Goal: Communication & Community: Answer question/provide support

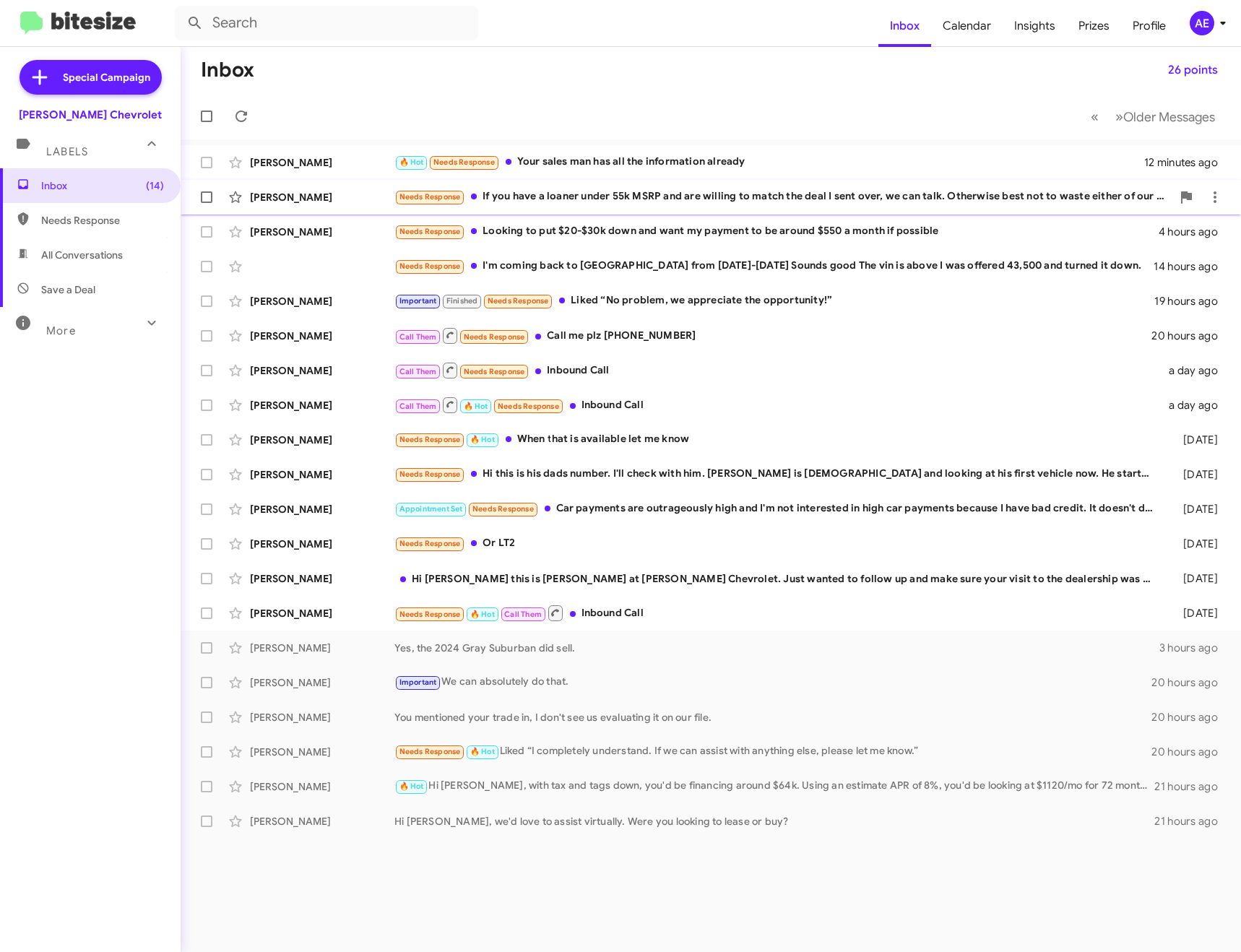
click at [533, 197] on div "Needs Response If you have a loaner under 55k MSRP and are willing to match the…" at bounding box center [782, 196] width 777 height 17
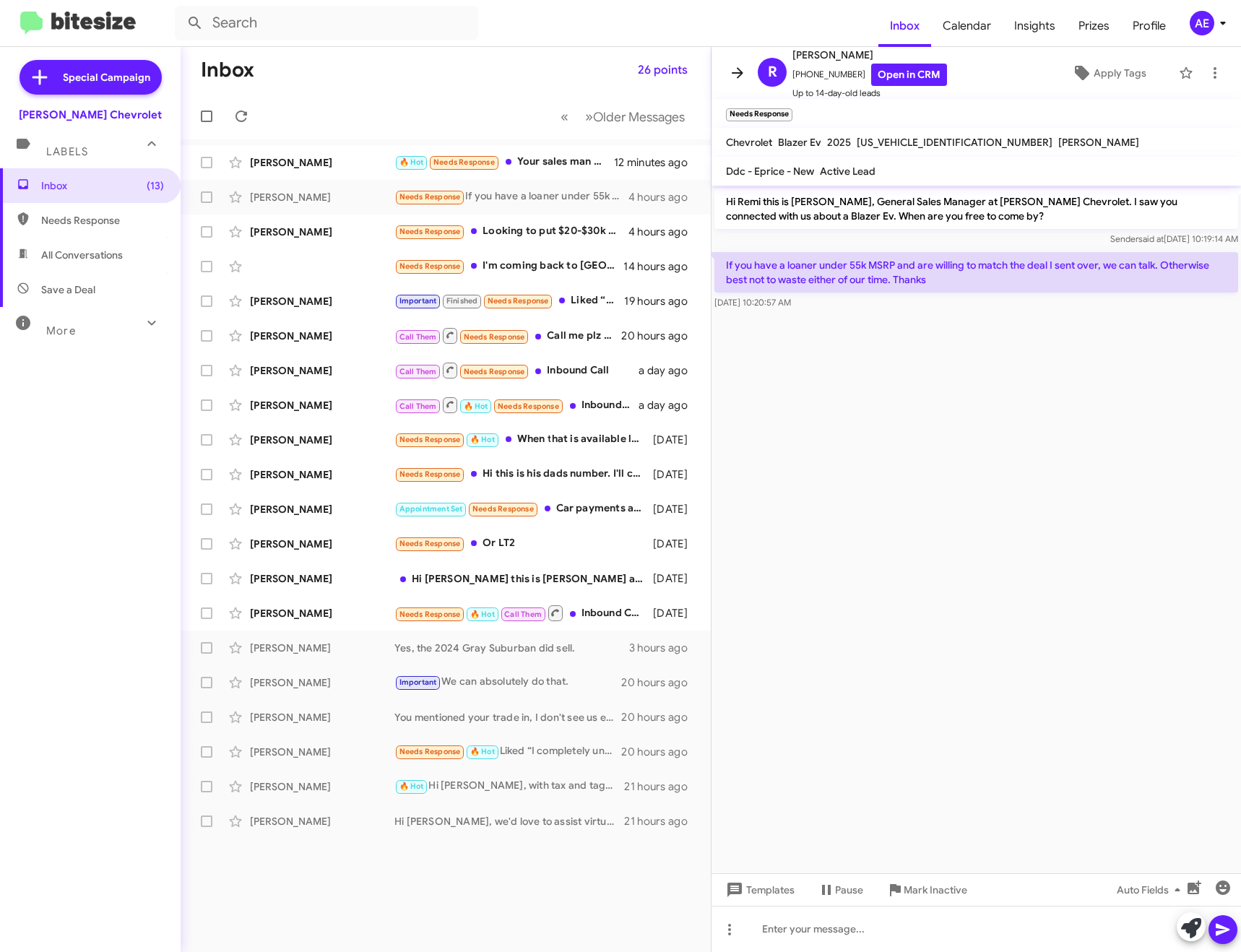
click at [743, 70] on icon at bounding box center [737, 73] width 18 height 18
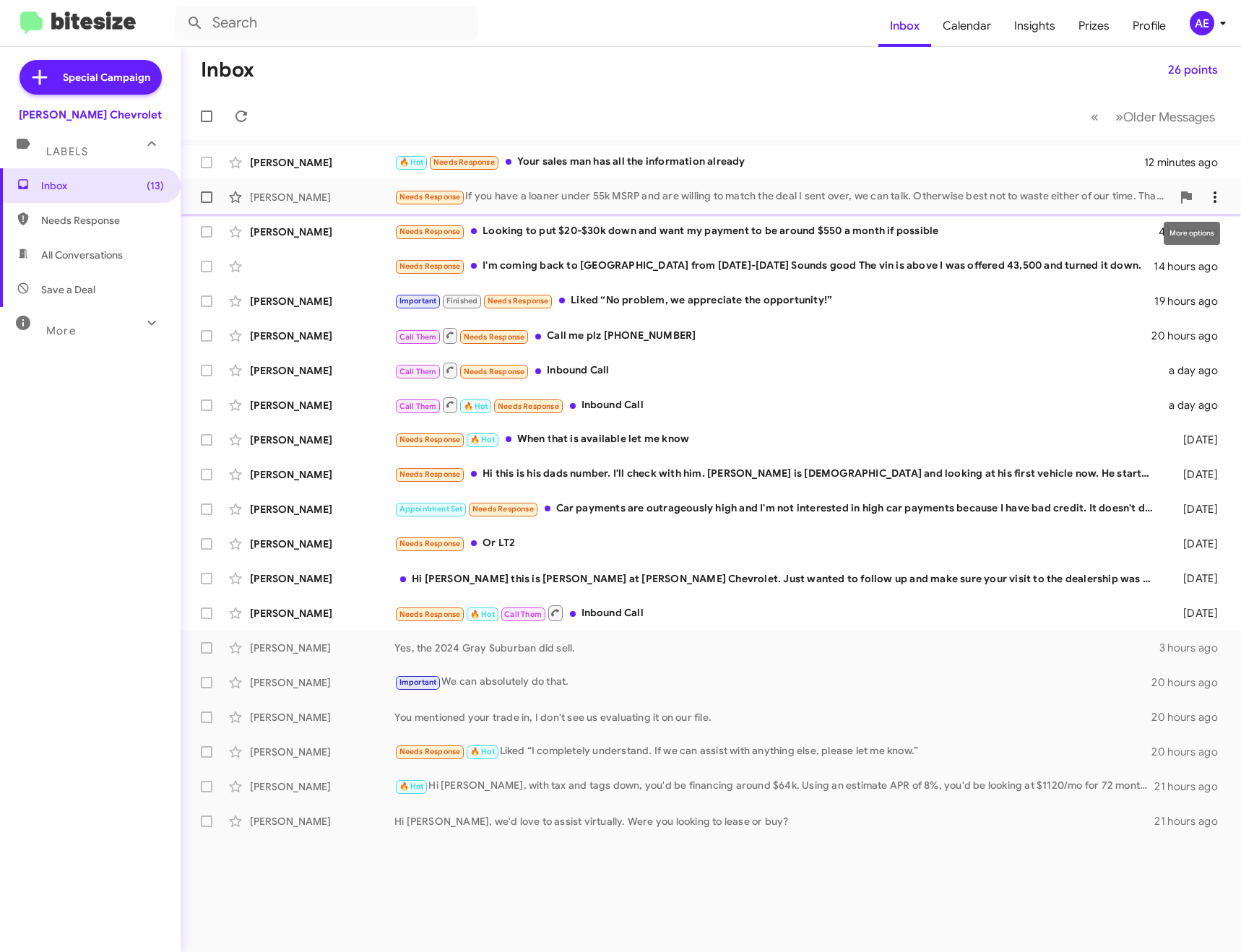
click at [1218, 195] on icon at bounding box center [1214, 196] width 18 height 18
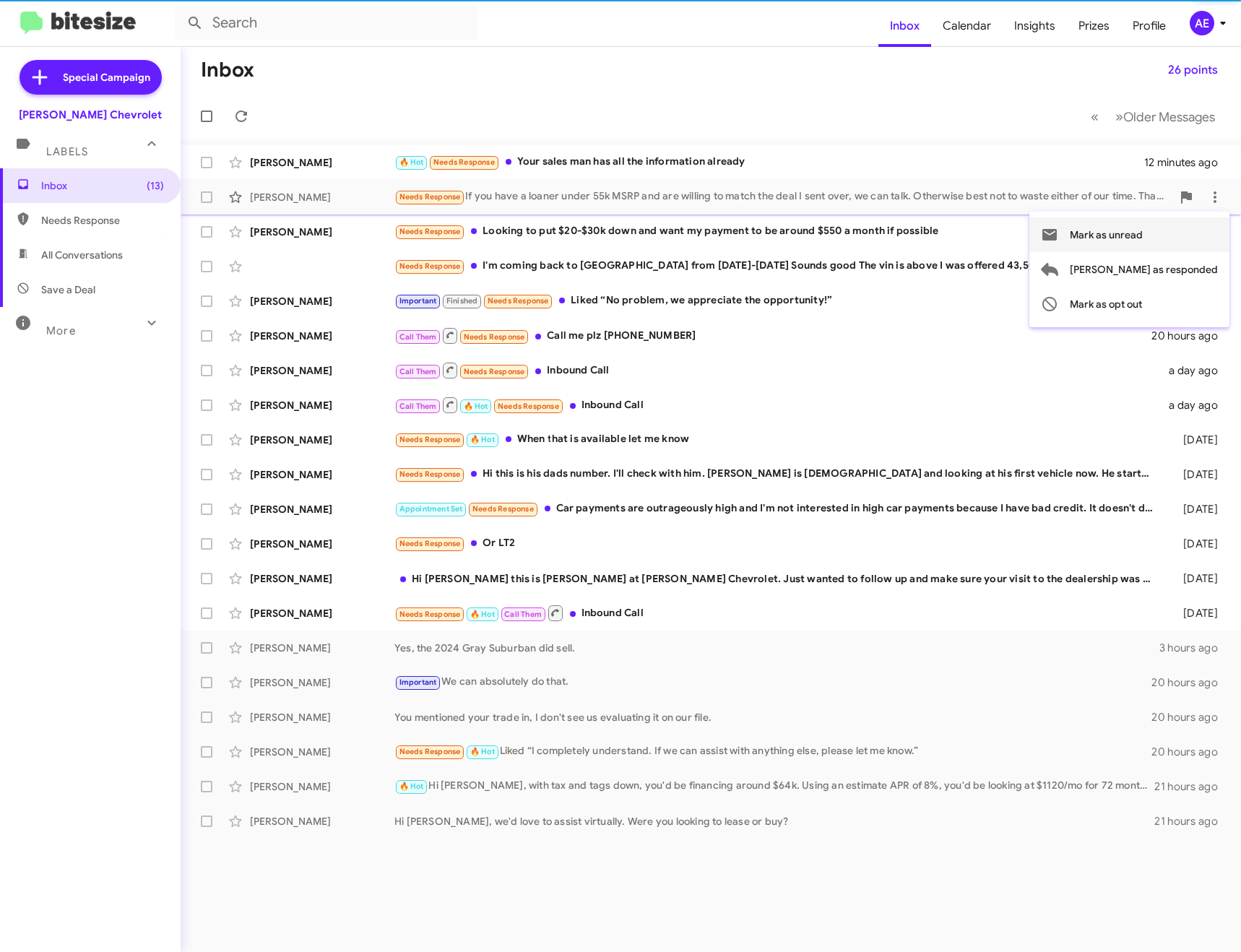
click at [1136, 232] on span "Mark as unread" at bounding box center [1105, 235] width 73 height 35
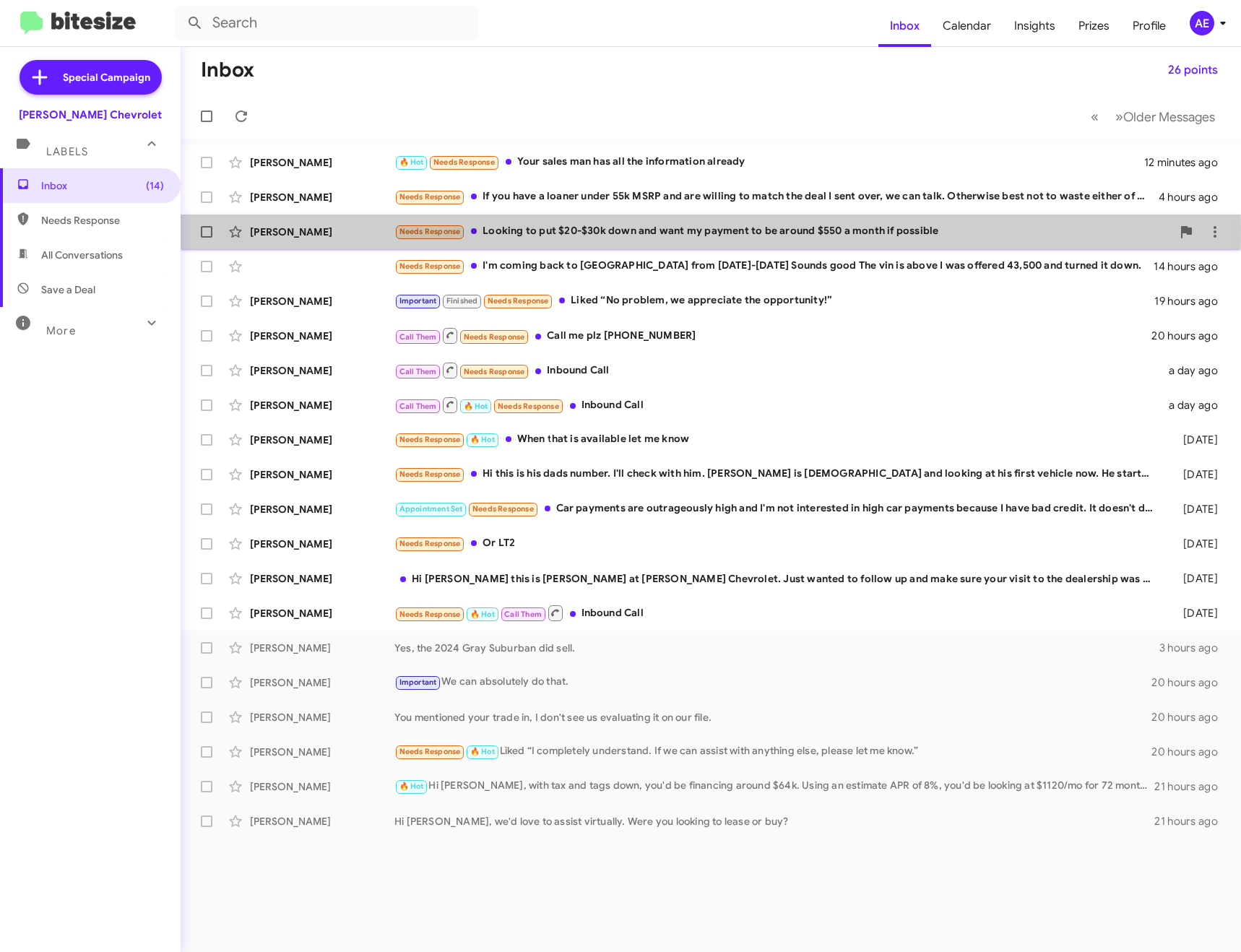
click at [593, 232] on div "Needs Response Looking to put $20-$30k down and want my payment to be around $5…" at bounding box center [782, 232] width 777 height 17
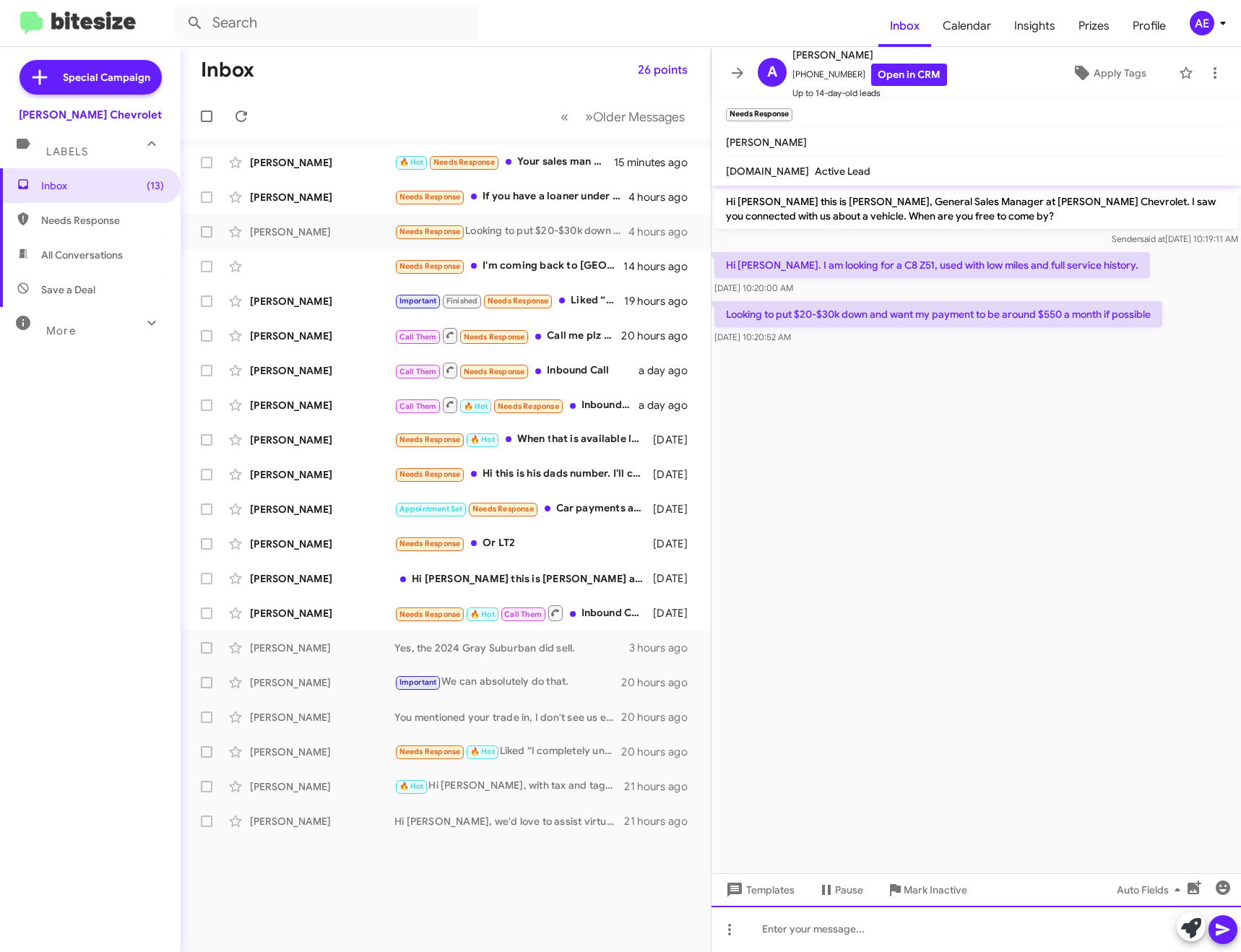
click at [928, 926] on div at bounding box center [976, 929] width 530 height 46
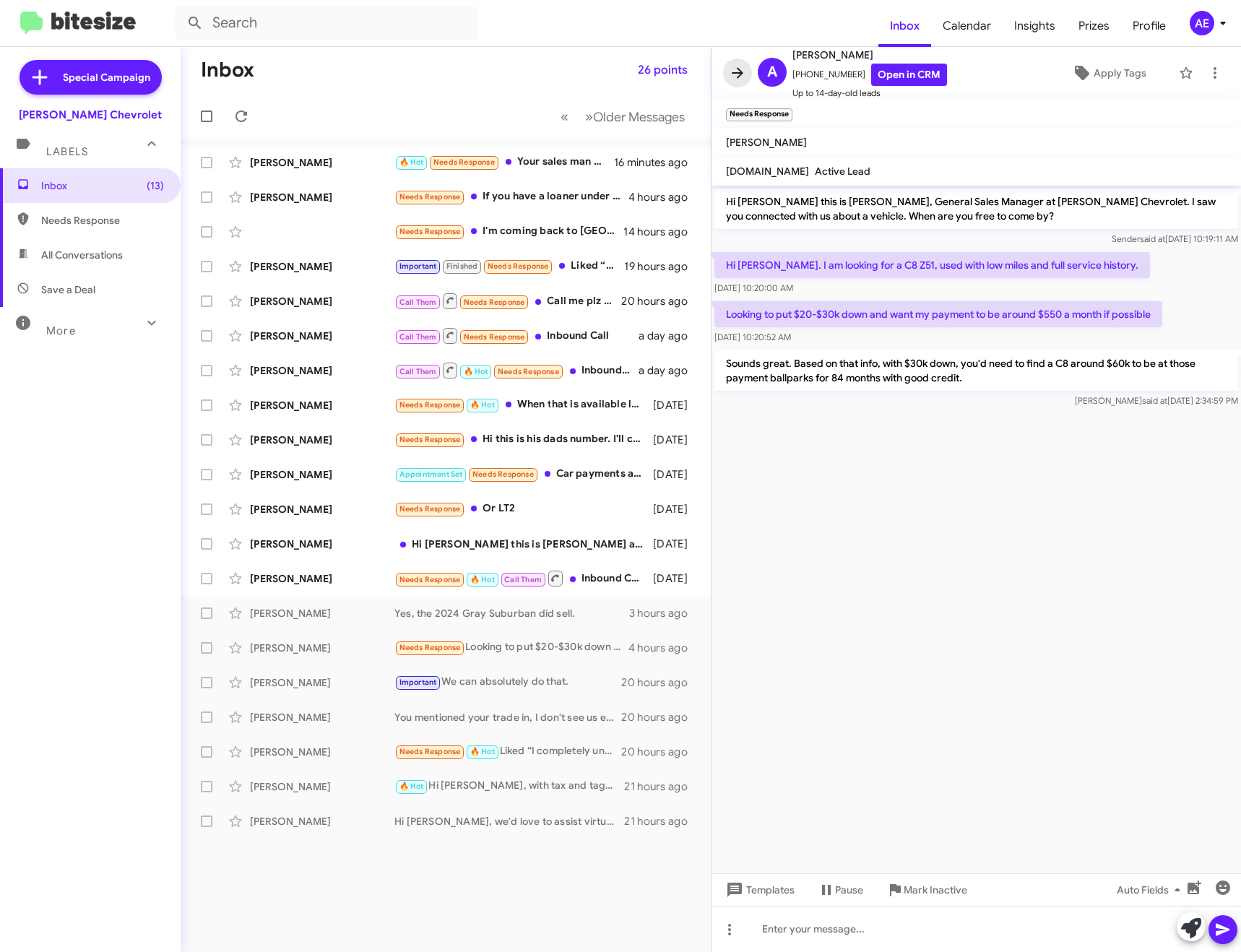
click at [732, 72] on icon at bounding box center [737, 73] width 18 height 18
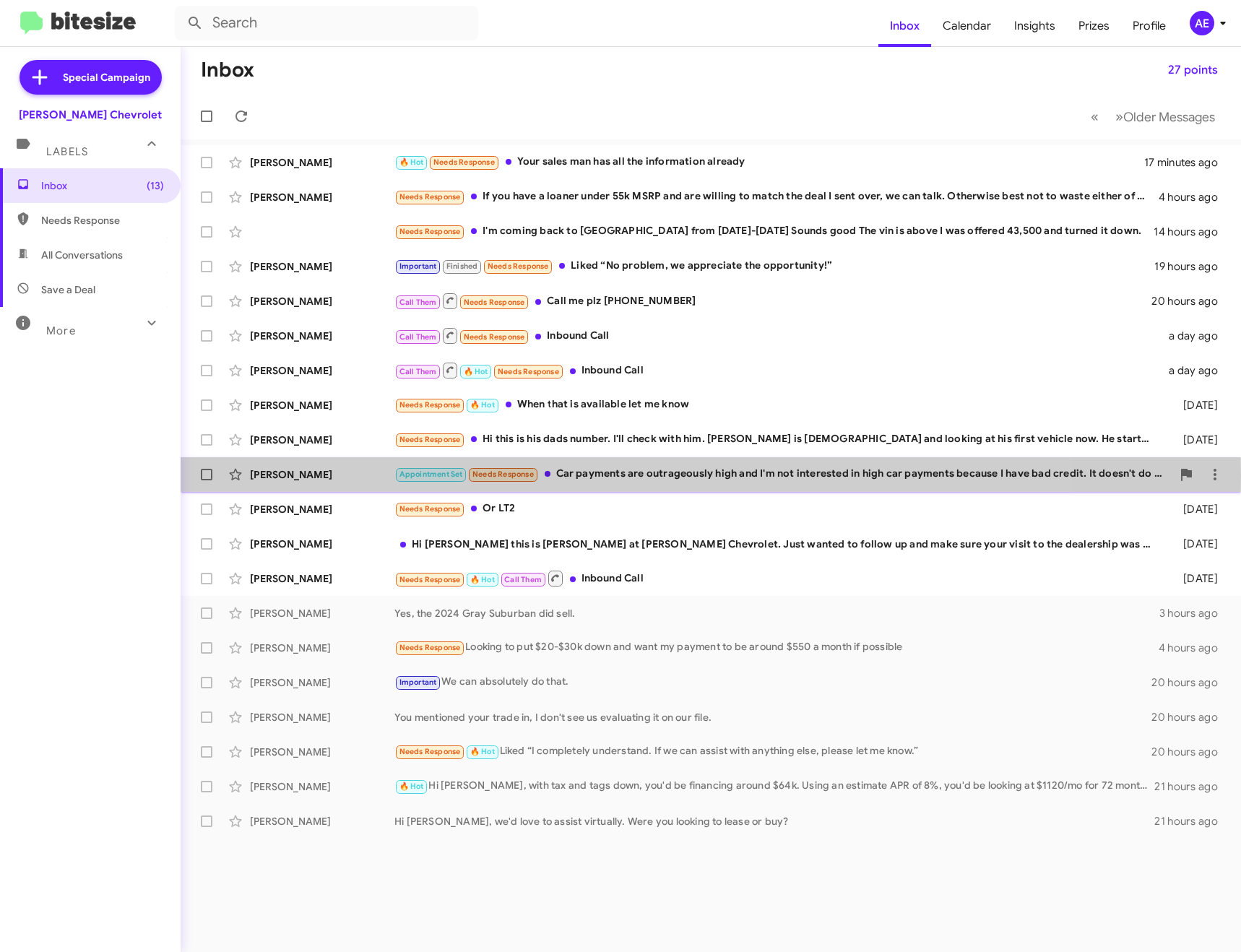
click at [605, 475] on div "Appointment Set Needs Response Car payments are outrageously high and I'm not i…" at bounding box center [782, 474] width 777 height 17
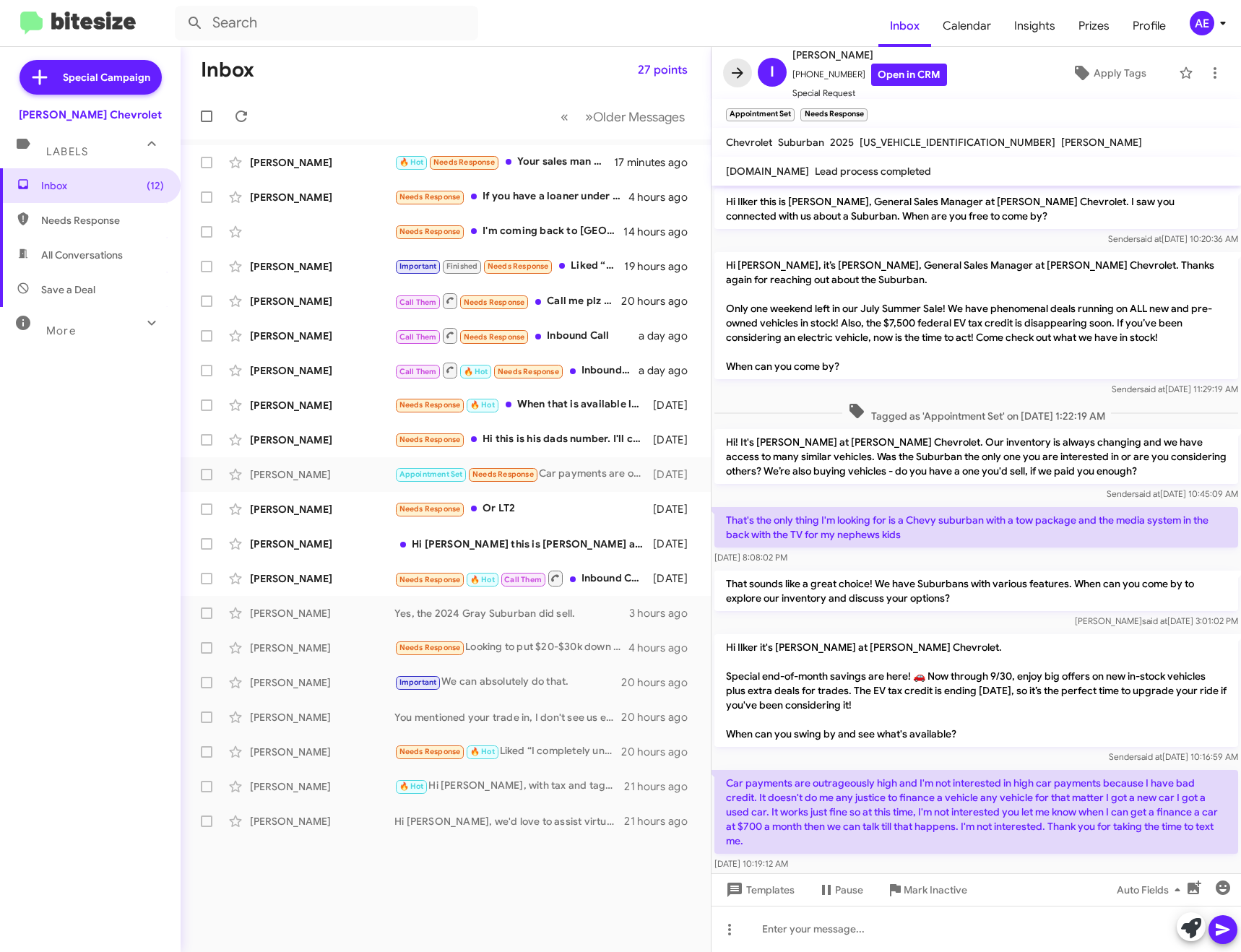
click at [736, 74] on icon at bounding box center [737, 73] width 12 height 11
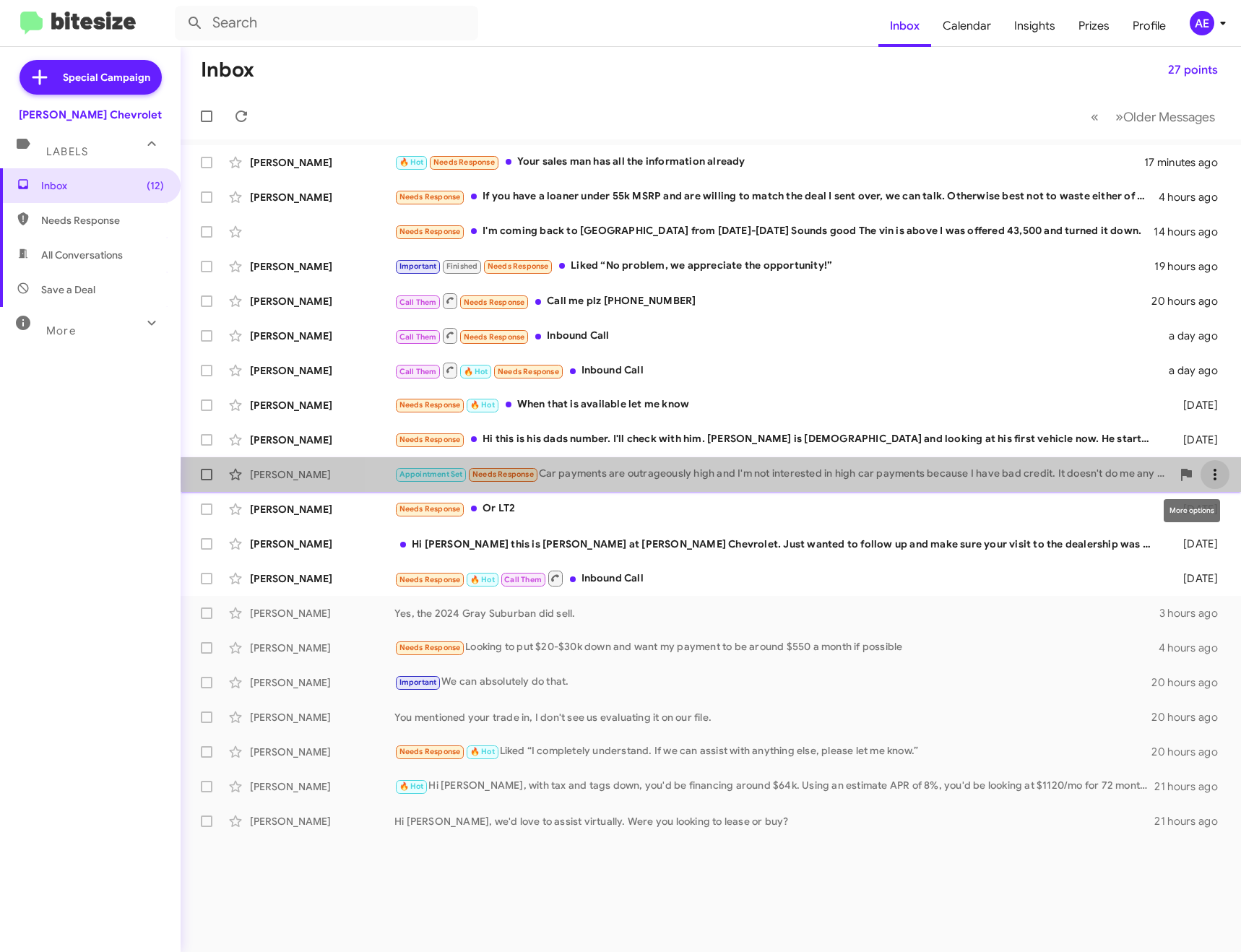
click at [1209, 478] on icon at bounding box center [1214, 474] width 18 height 18
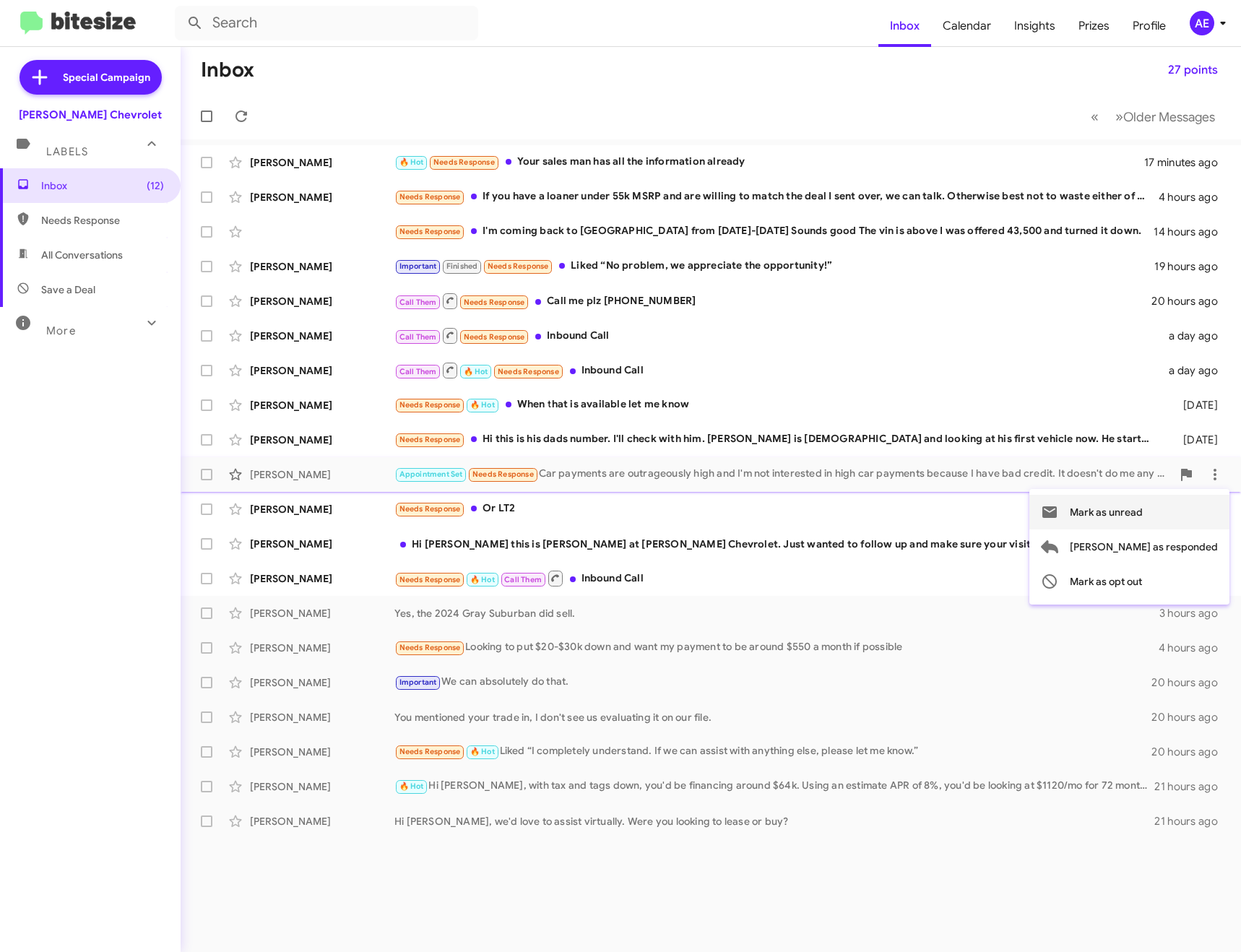
click at [1128, 511] on span "Mark as unread" at bounding box center [1105, 512] width 73 height 35
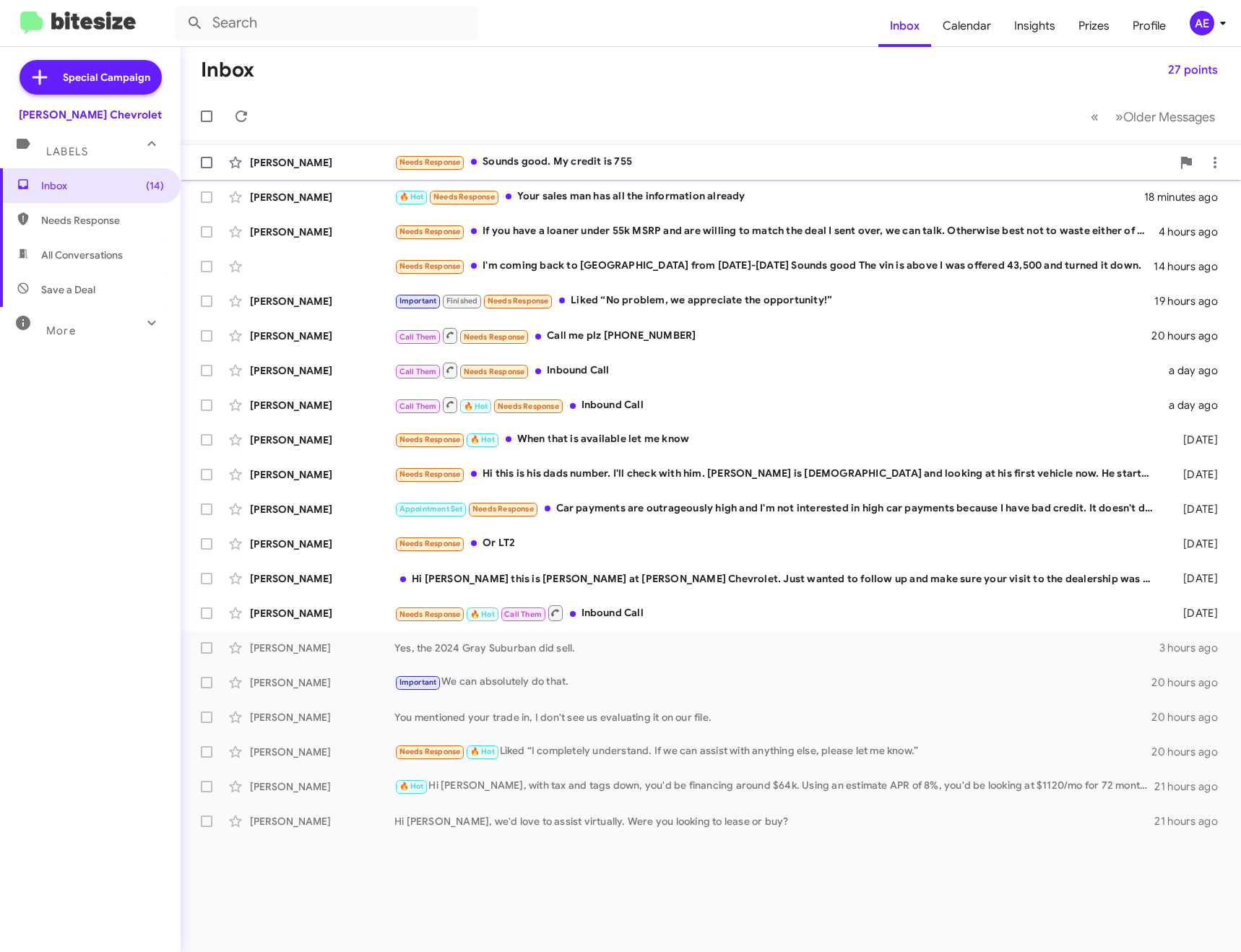
click at [519, 151] on div "[PERSON_NAME] Needs Response Sounds good. My credit is 755 a few seconds ago" at bounding box center [710, 161] width 1037 height 29
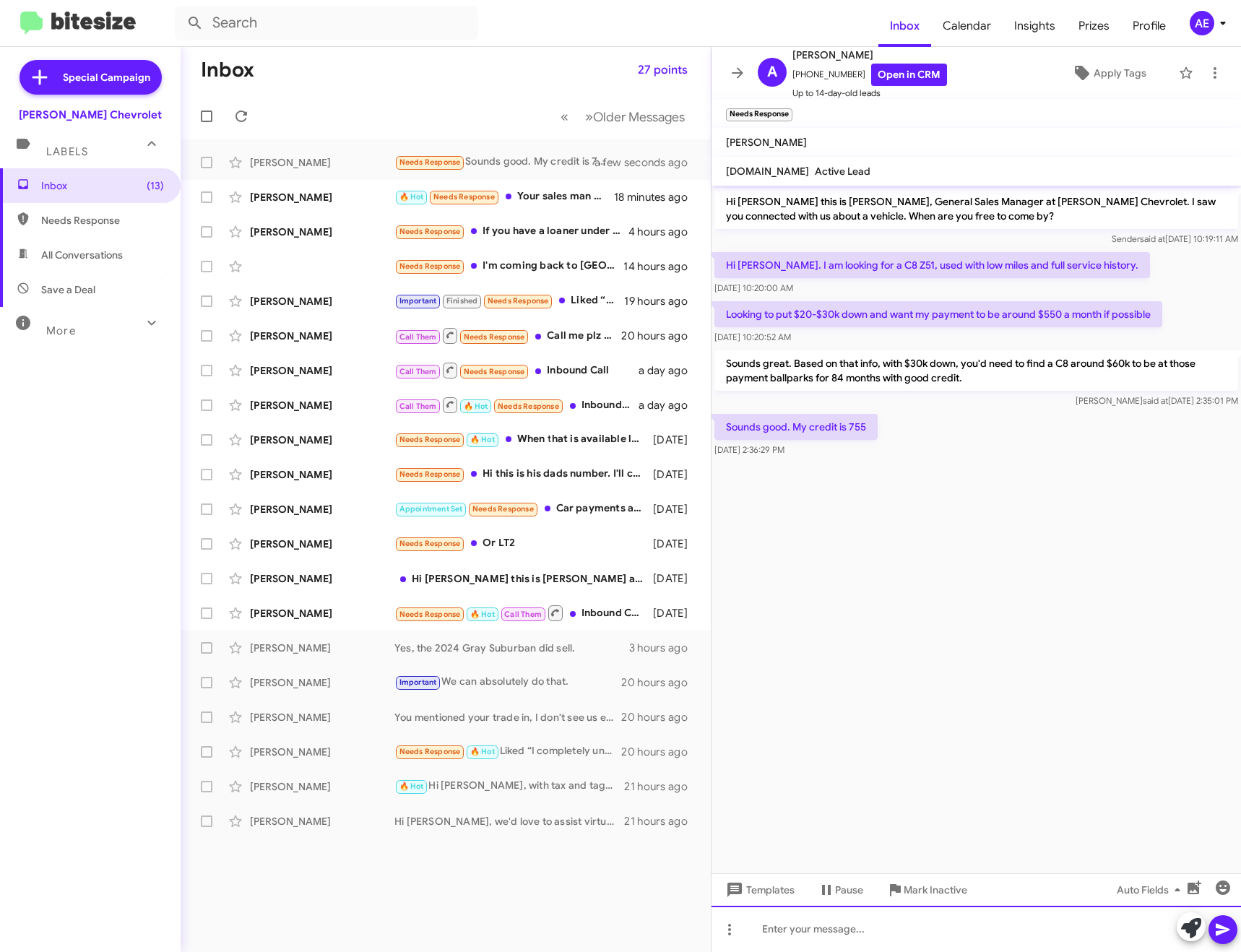
click at [916, 936] on div at bounding box center [976, 929] width 530 height 46
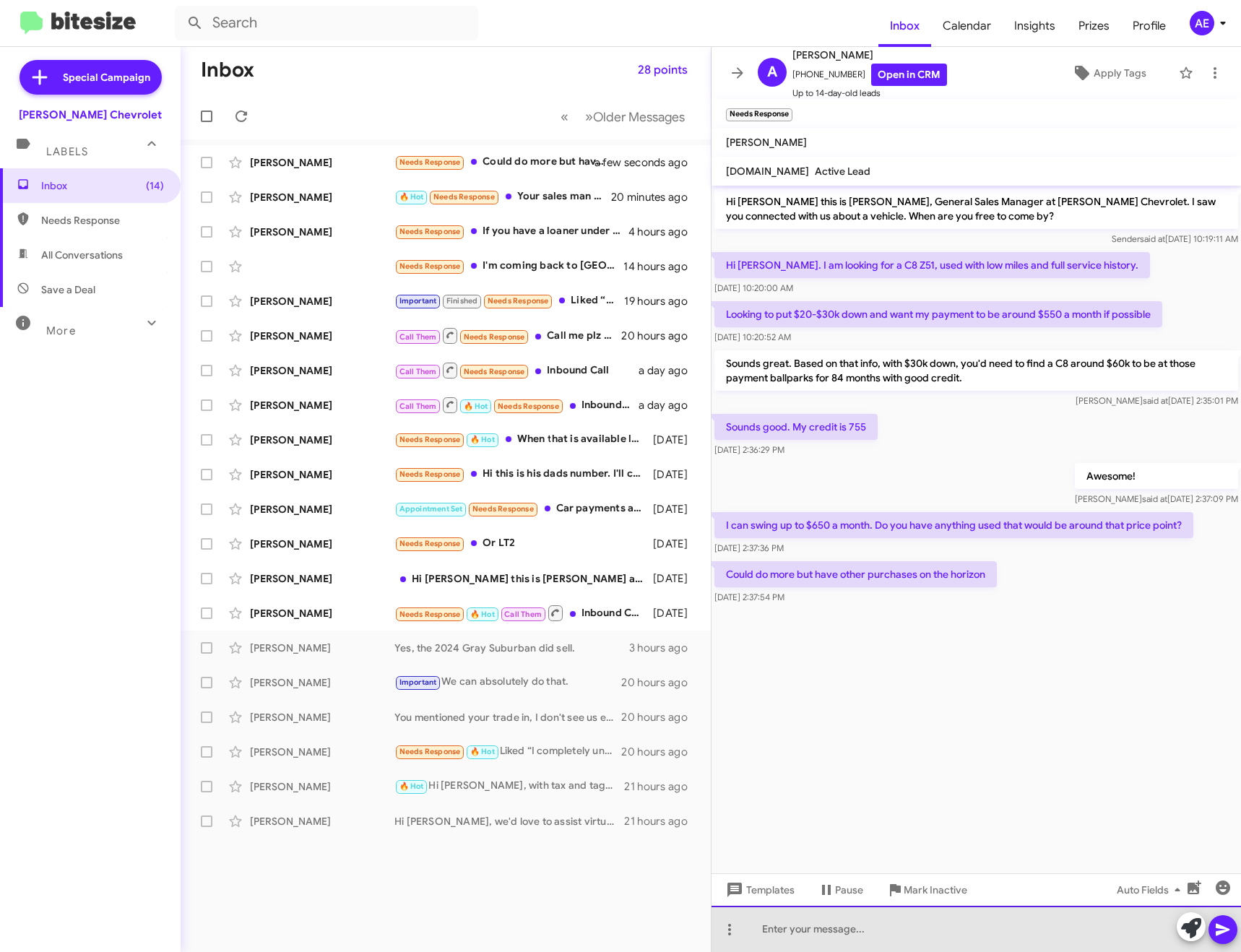
click at [979, 926] on div at bounding box center [976, 929] width 530 height 46
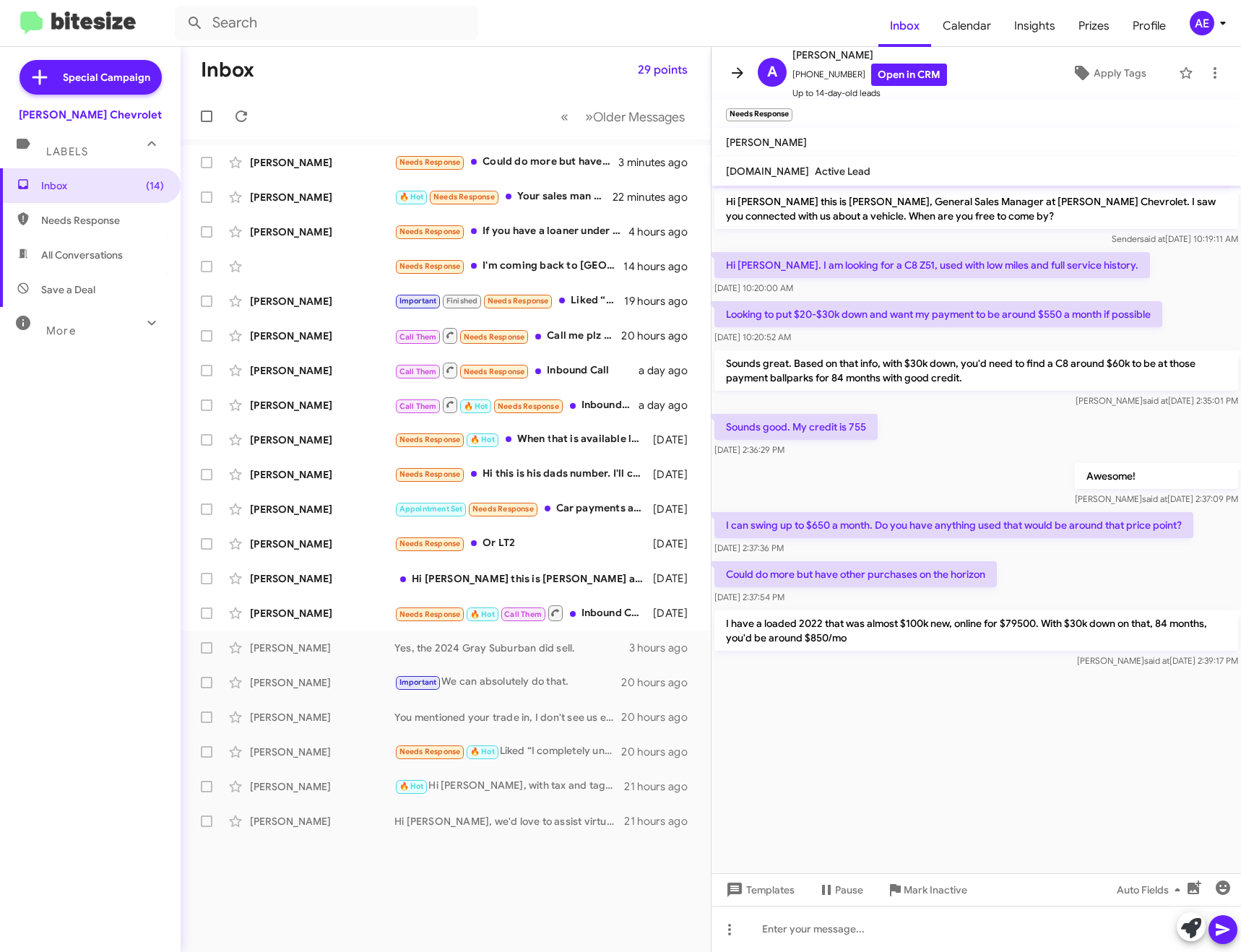
click at [739, 71] on icon at bounding box center [737, 73] width 18 height 18
